Goal: Use online tool/utility: Utilize a website feature to perform a specific function

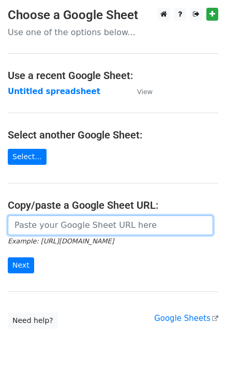
click at [34, 217] on input "url" at bounding box center [110, 225] width 205 height 20
paste input "https://docs.google.com/spreadsheets/d/1yJrqbdGqltIMuwQgJk6s0e5wm2vD3UfLZhKGb4Z…"
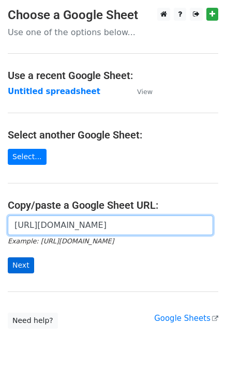
scroll to position [0, 234]
type input "https://docs.google.com/spreadsheets/d/1yJrqbdGqltIMuwQgJk6s0e5wm2vD3UfLZhKGb4Z…"
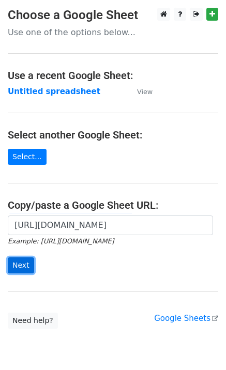
click at [26, 266] on input "Next" at bounding box center [21, 265] width 26 height 16
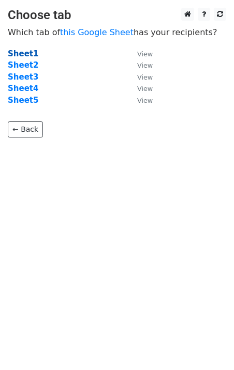
click at [16, 53] on strong "Sheet1" at bounding box center [23, 53] width 30 height 9
